Goal: Task Accomplishment & Management: Use online tool/utility

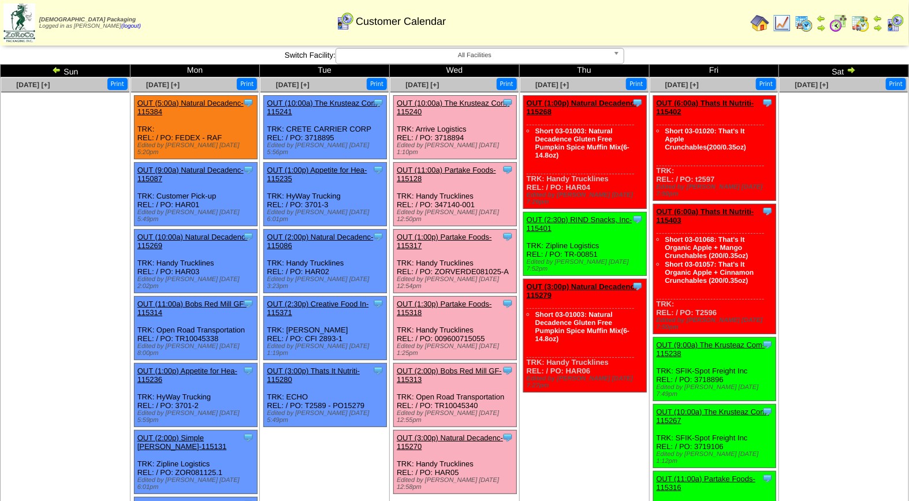
click at [449, 166] on link "OUT (11:00a) Partake Foods-115128" at bounding box center [446, 174] width 99 height 17
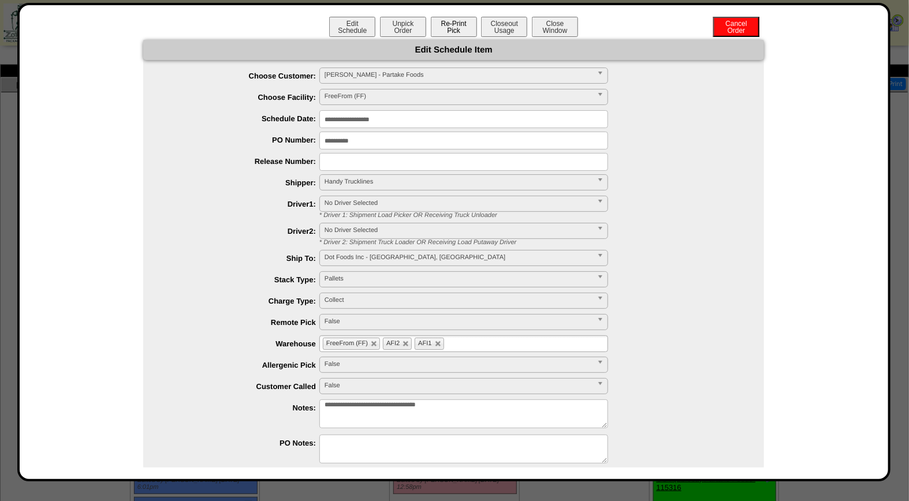
click at [453, 33] on button "Re-Print Pick" at bounding box center [454, 27] width 46 height 20
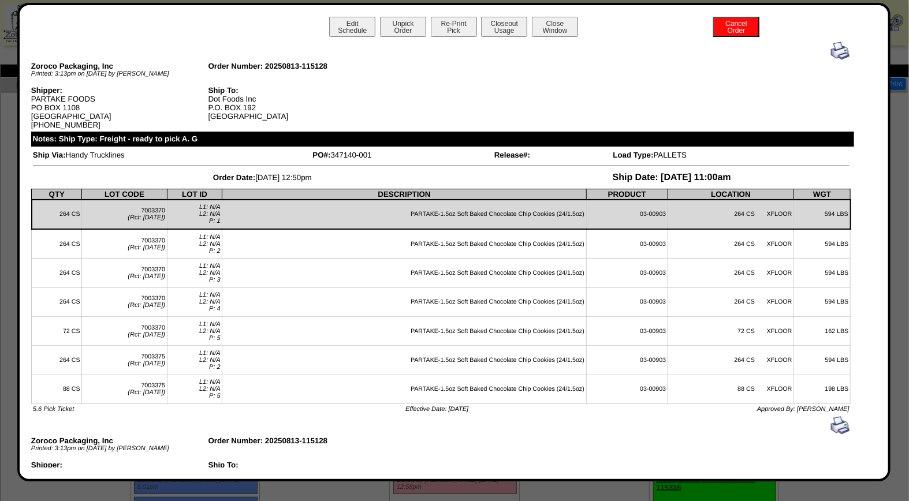
click at [833, 50] on img at bounding box center [840, 51] width 18 height 18
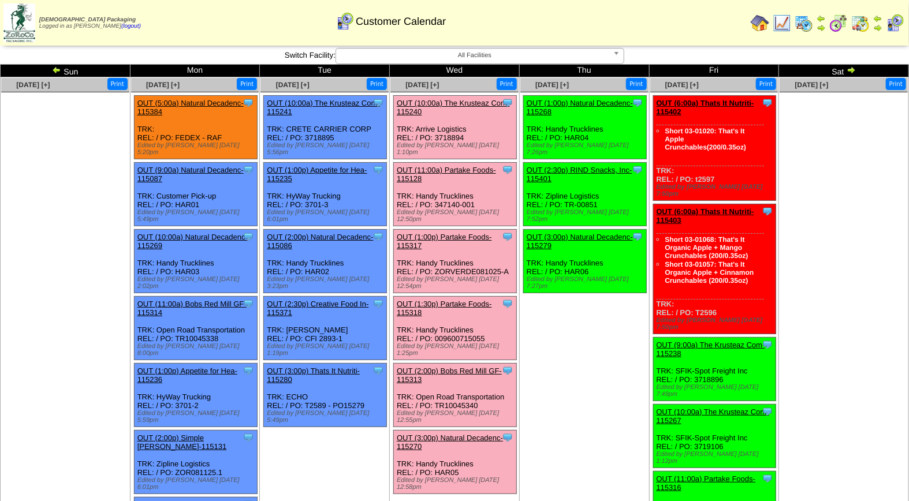
click at [460, 233] on link "OUT (1:00p) Partake Foods-115317" at bounding box center [444, 241] width 95 height 17
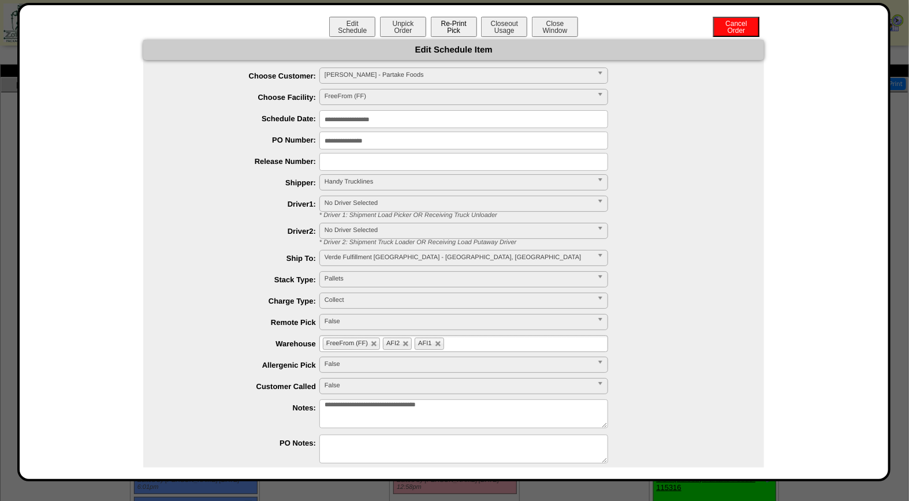
click at [454, 32] on button "Re-Print Pick" at bounding box center [454, 27] width 46 height 20
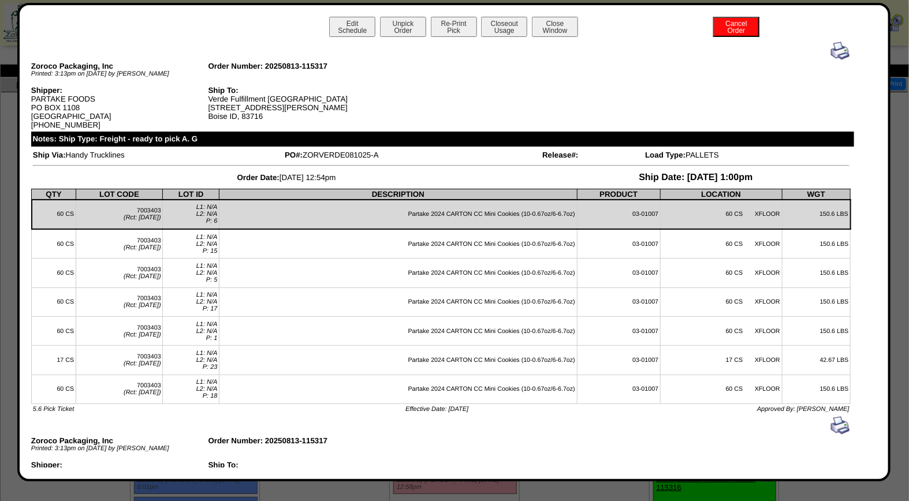
click at [834, 51] on img at bounding box center [840, 51] width 18 height 18
